Goal: Transaction & Acquisition: Purchase product/service

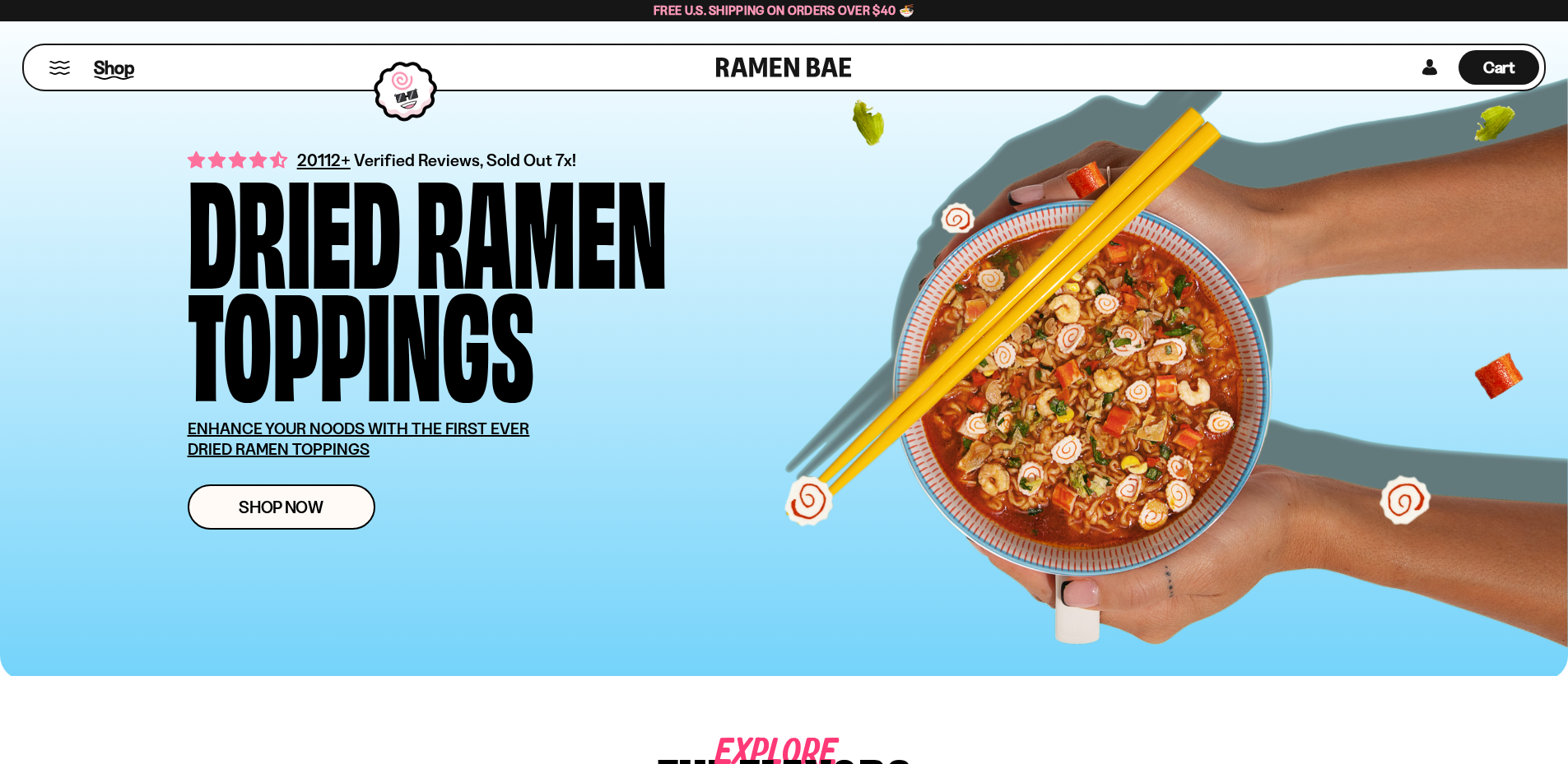
click at [100, 71] on span "Shop" at bounding box center [114, 67] width 40 height 25
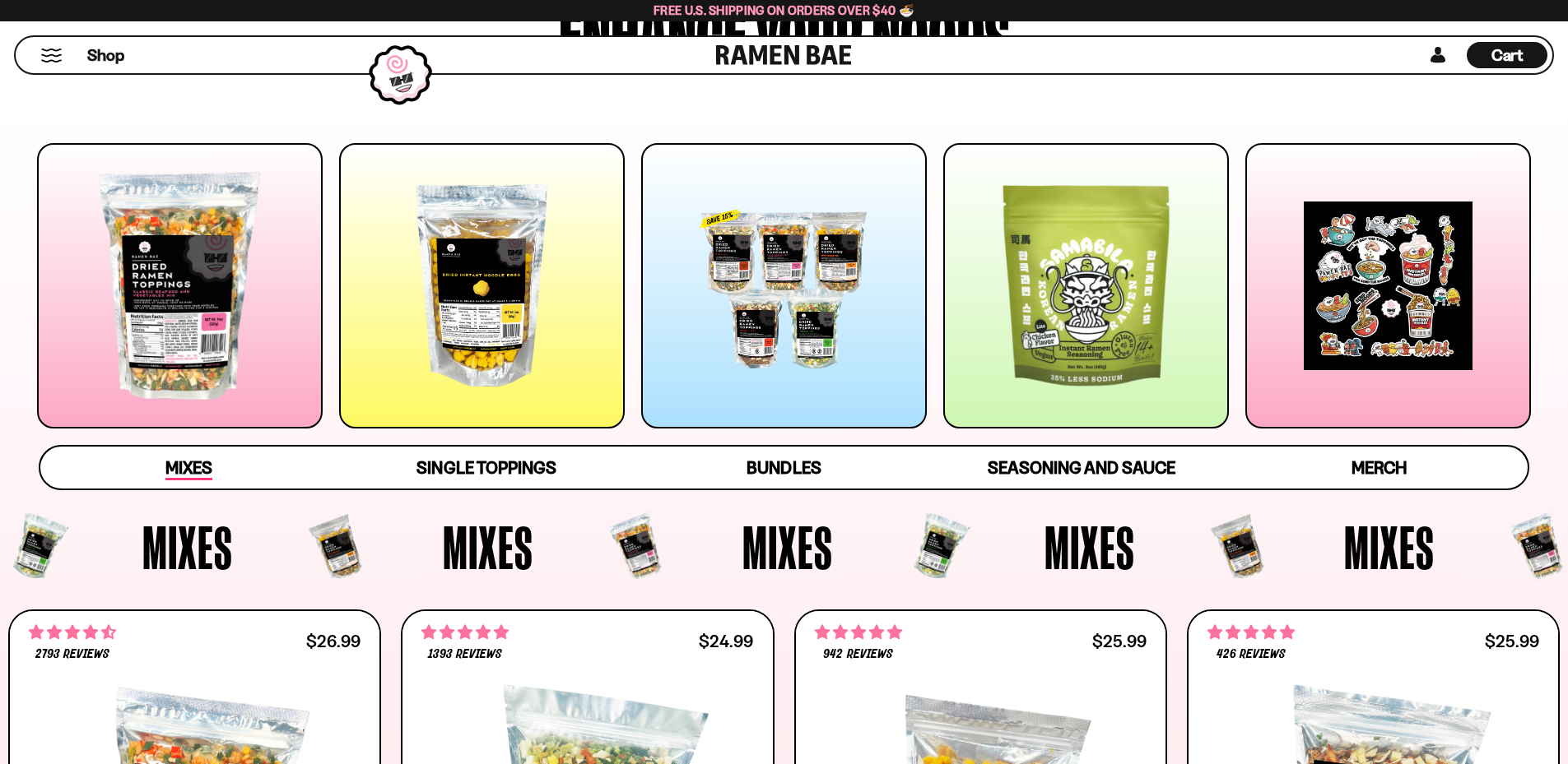
click at [187, 461] on span "Mixes" at bounding box center [188, 469] width 47 height 23
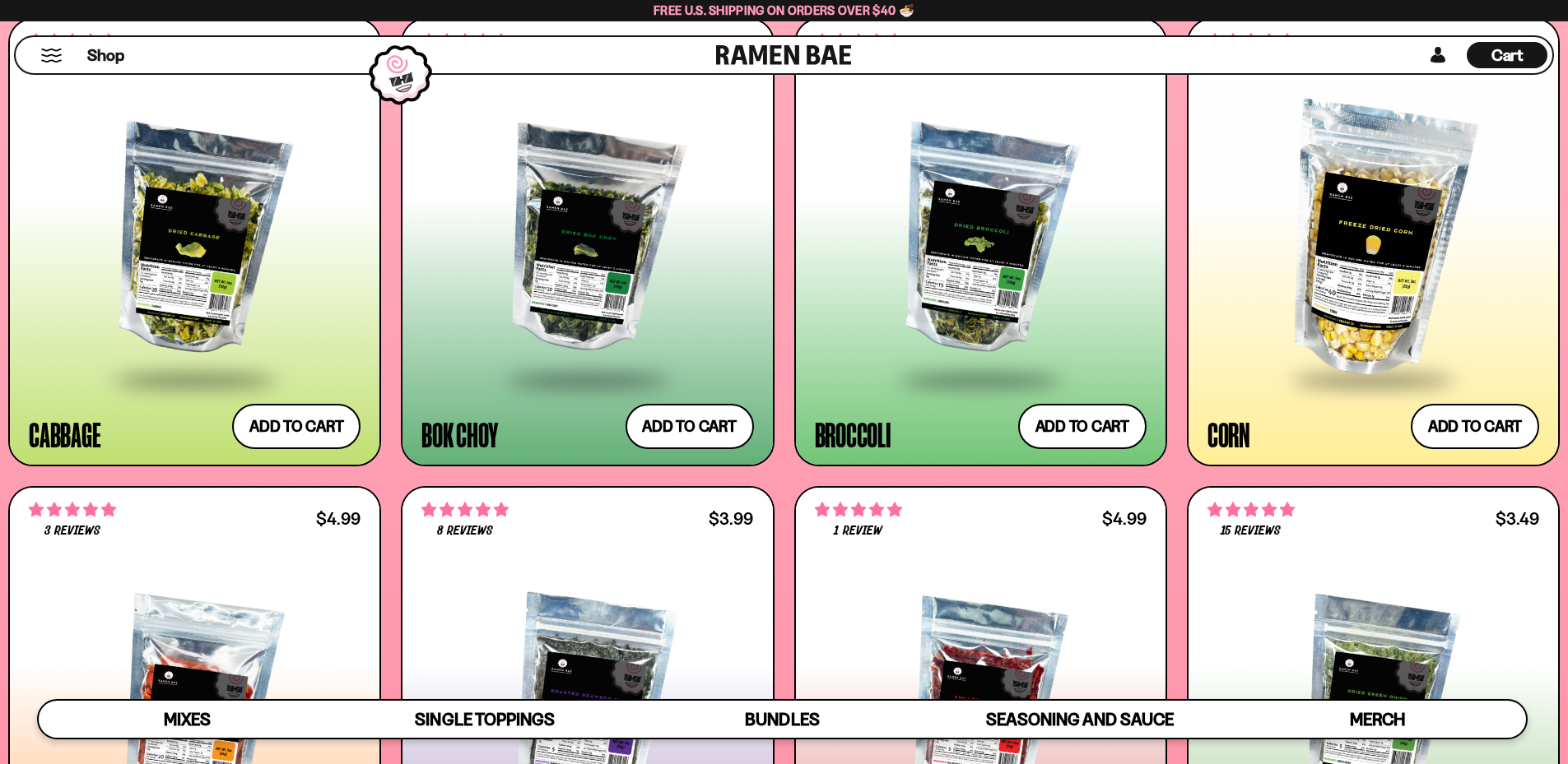
scroll to position [3226, 0]
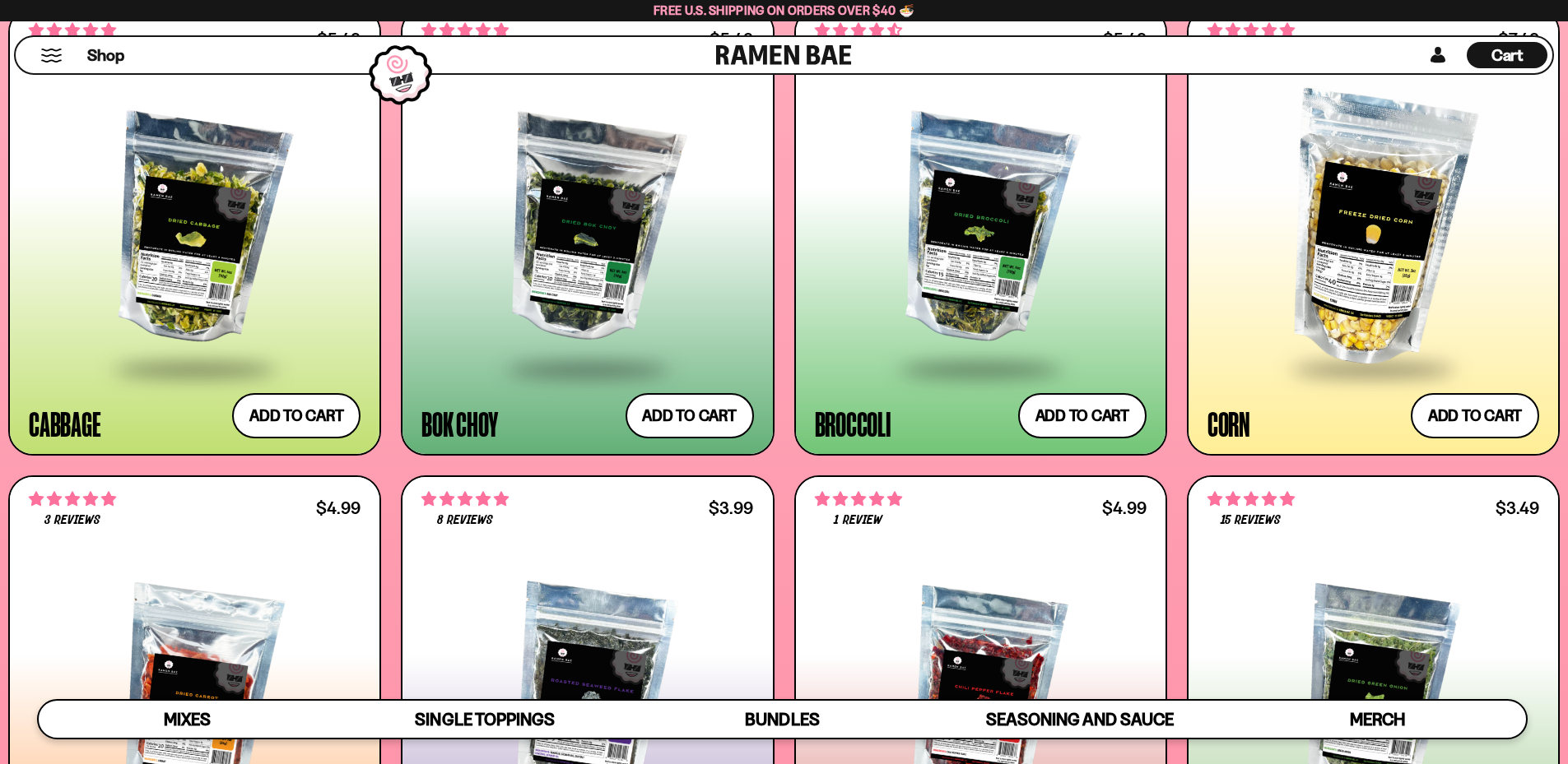
click at [965, 247] on div at bounding box center [981, 230] width 332 height 275
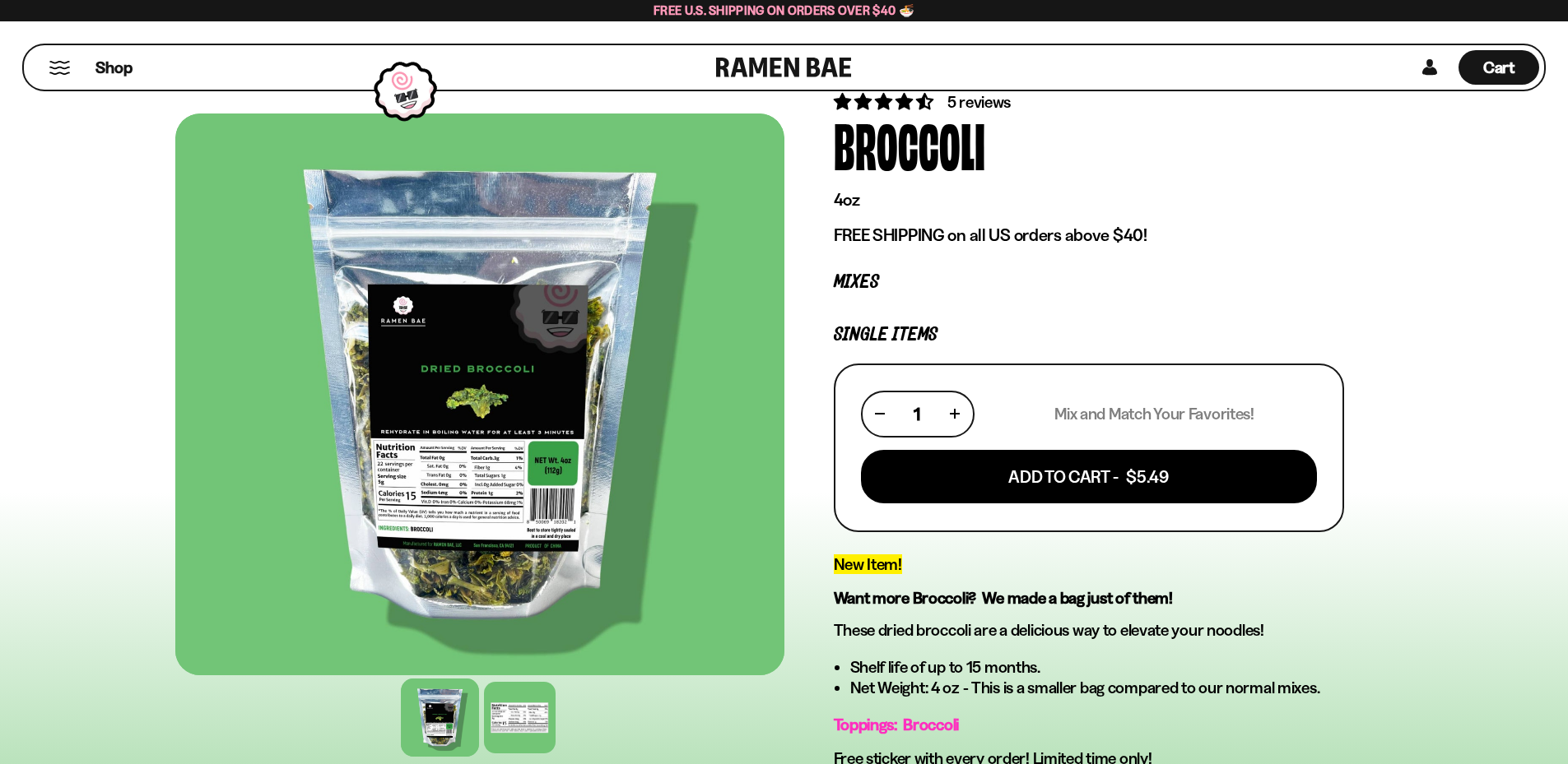
scroll to position [164, 0]
